Goal: Find specific page/section: Find specific page/section

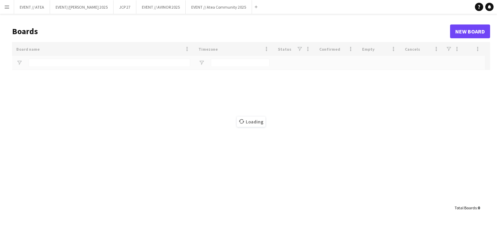
type input "******"
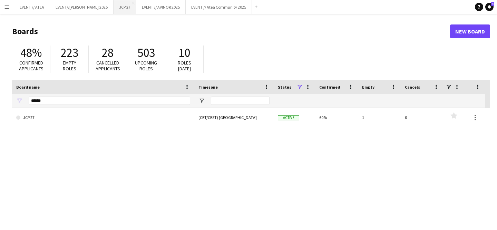
click at [119, 13] on button "JCP 27 Close" at bounding box center [125, 6] width 23 height 13
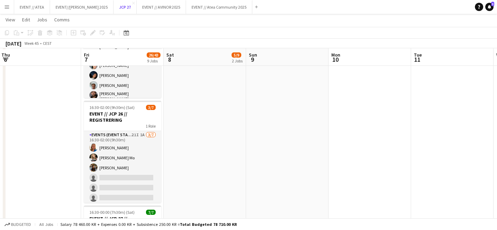
scroll to position [276, 0]
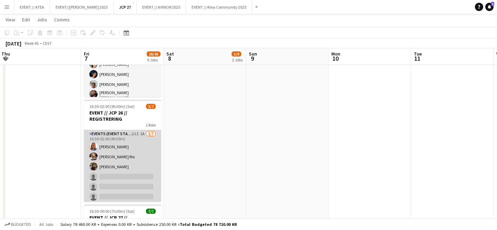
click at [91, 159] on app-user-avatar at bounding box center [93, 157] width 8 height 8
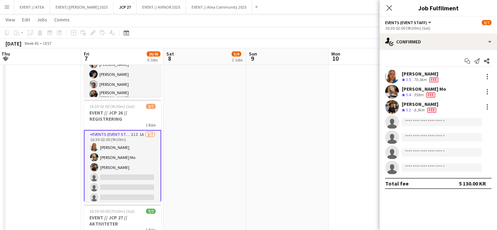
click at [392, 92] on app-user-avatar at bounding box center [392, 92] width 14 height 14
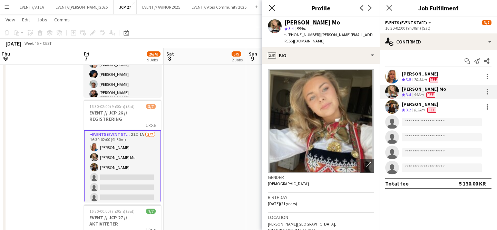
click at [272, 8] on icon at bounding box center [272, 7] width 7 height 7
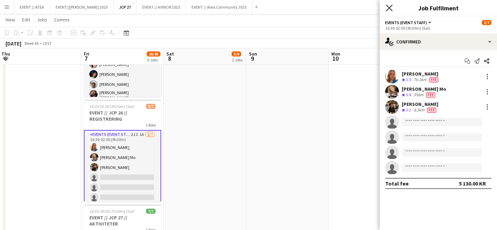
click at [388, 8] on icon "Close pop-in" at bounding box center [389, 7] width 7 height 7
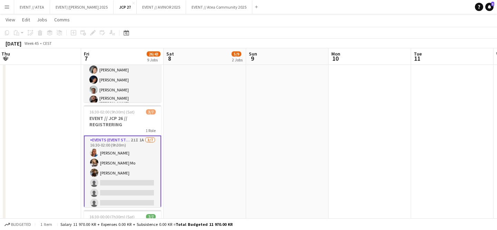
scroll to position [13, 0]
